Goal: Task Accomplishment & Management: Manage account settings

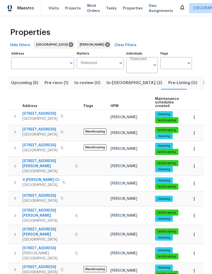
scroll to position [73, 0]
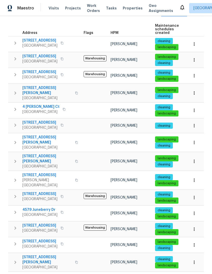
click at [108, 7] on span "Tasks" at bounding box center [111, 8] width 11 height 4
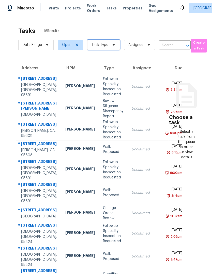
click at [112, 44] on icon at bounding box center [114, 45] width 4 height 4
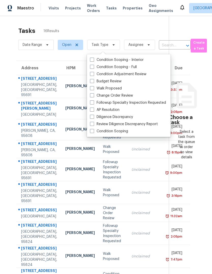
click at [93, 81] on span at bounding box center [92, 81] width 4 height 4
click at [93, 81] on input "Budget Review" at bounding box center [91, 80] width 3 height 3
checkbox input "true"
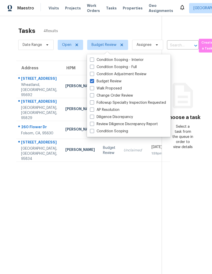
click at [132, 235] on section "Tasks 4 Results Date Range Open Budget Review Assignee ​ Create a Task Address …" at bounding box center [85, 157] width 154 height 266
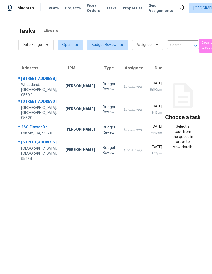
click at [26, 136] on div "Folsom, CA, 95630" at bounding box center [39, 133] width 36 height 5
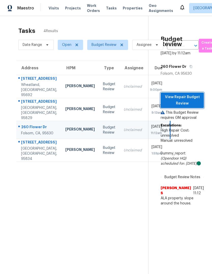
click at [191, 103] on span "View Repair Budget Review" at bounding box center [182, 100] width 35 height 12
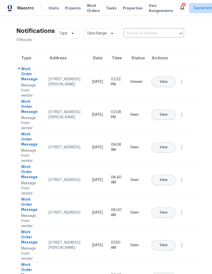
click at [107, 7] on span "Tasks" at bounding box center [111, 8] width 11 height 4
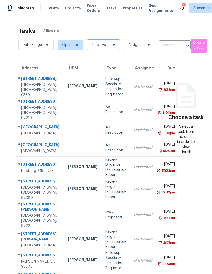
click at [111, 46] on span at bounding box center [113, 45] width 6 height 4
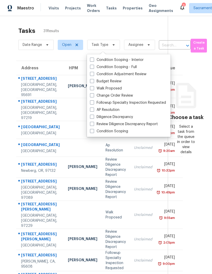
click at [95, 82] on label "Budget Review" at bounding box center [106, 81] width 32 height 5
click at [93, 82] on input "Budget Review" at bounding box center [91, 80] width 3 height 3
checkbox input "true"
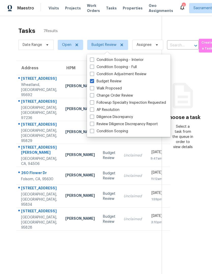
click at [187, 228] on section "Choose a task Select a task from the queue in order to view details" at bounding box center [183, 153] width 42 height 274
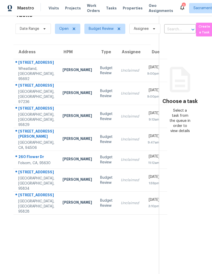
scroll to position [16, 3]
click at [20, 191] on div "[GEOGRAPHIC_DATA], [GEOGRAPHIC_DATA], 95834" at bounding box center [36, 183] width 36 height 15
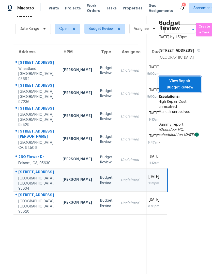
click at [188, 90] on span "View Repair Budget Review" at bounding box center [180, 84] width 34 height 12
click at [25, 166] on div "Folsom, CA, 95630" at bounding box center [36, 162] width 36 height 5
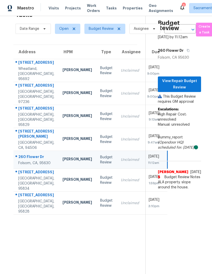
click at [23, 150] on div "[GEOGRAPHIC_DATA], CA, 94506" at bounding box center [36, 145] width 36 height 10
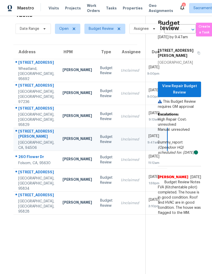
click at [24, 127] on div "[GEOGRAPHIC_DATA], [GEOGRAPHIC_DATA], 95829" at bounding box center [36, 119] width 36 height 15
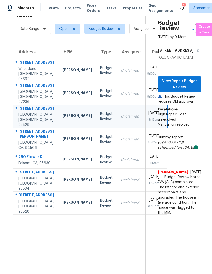
click at [22, 89] on div "[STREET_ADDRESS]" at bounding box center [36, 86] width 36 height 6
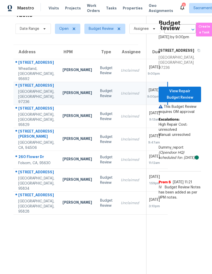
click at [23, 74] on div "Wheatland, [GEOGRAPHIC_DATA], 95692" at bounding box center [36, 73] width 36 height 15
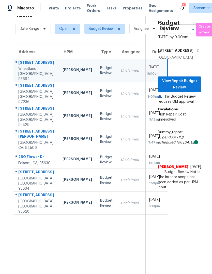
click at [17, 214] on div "[STREET_ADDRESS]" at bounding box center [34, 203] width 41 height 22
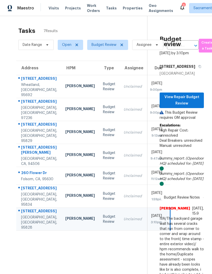
scroll to position [0, 0]
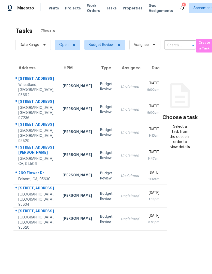
scroll to position [0, 3]
click at [181, 7] on icon at bounding box center [183, 7] width 4 height 5
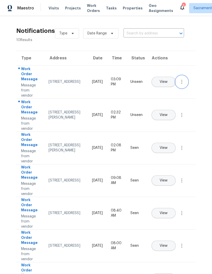
click at [181, 85] on icon "button" at bounding box center [182, 82] width 6 height 6
click at [162, 88] on div "Mark Seen" at bounding box center [153, 87] width 40 height 5
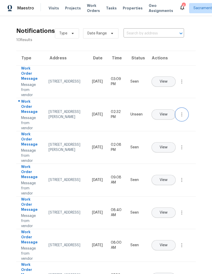
click at [184, 120] on button "button" at bounding box center [182, 114] width 12 height 12
click at [157, 124] on link "Mark Seen" at bounding box center [152, 121] width 43 height 8
